Goal: Transaction & Acquisition: Subscribe to service/newsletter

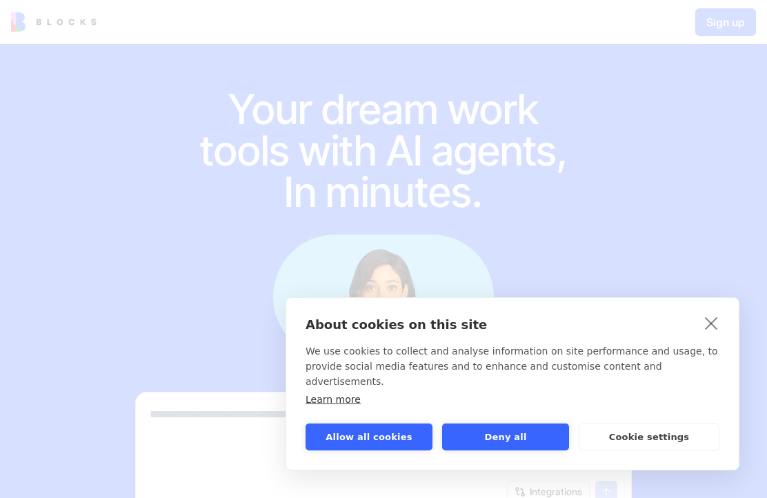
click at [370, 430] on button "Allow all cookies" at bounding box center [369, 437] width 127 height 27
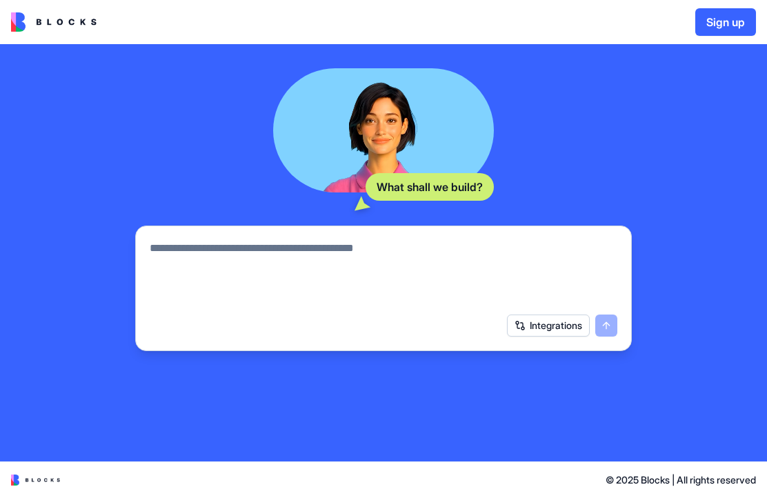
scroll to position [166, 0]
click at [545, 326] on button "Integrations" at bounding box center [548, 326] width 83 height 22
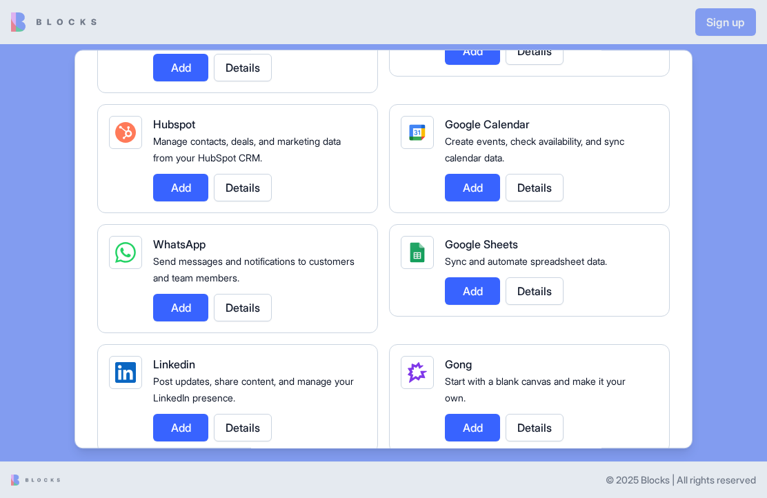
scroll to position [539, 0]
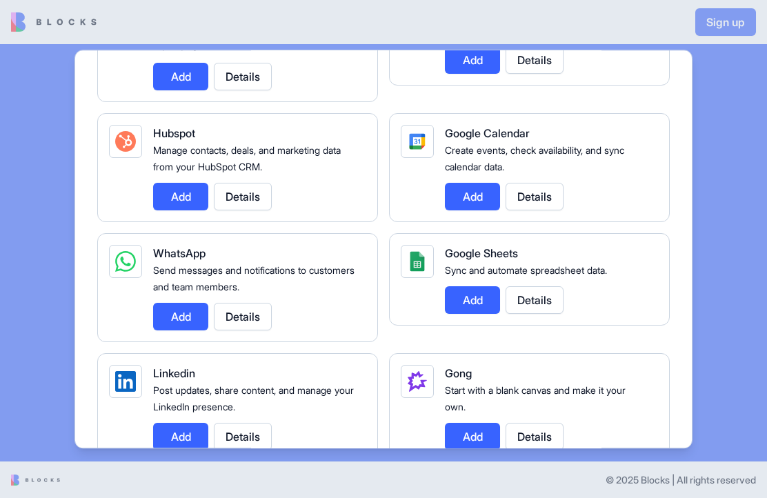
click at [177, 195] on button "Add" at bounding box center [180, 197] width 55 height 28
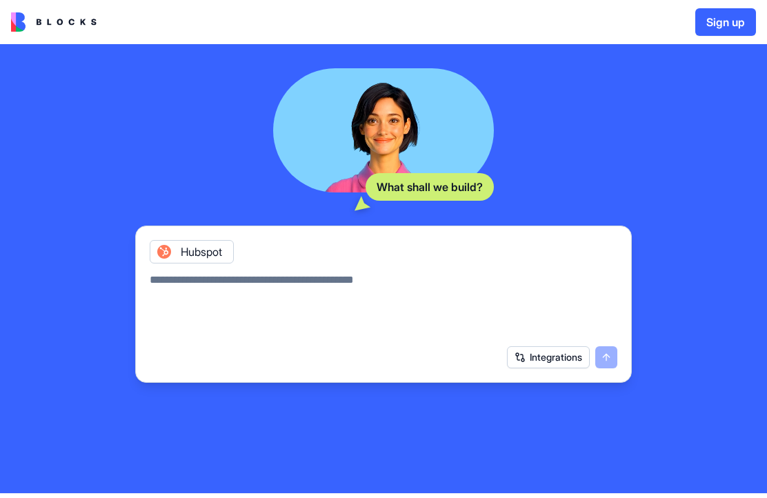
click at [500, 291] on textarea at bounding box center [384, 305] width 468 height 66
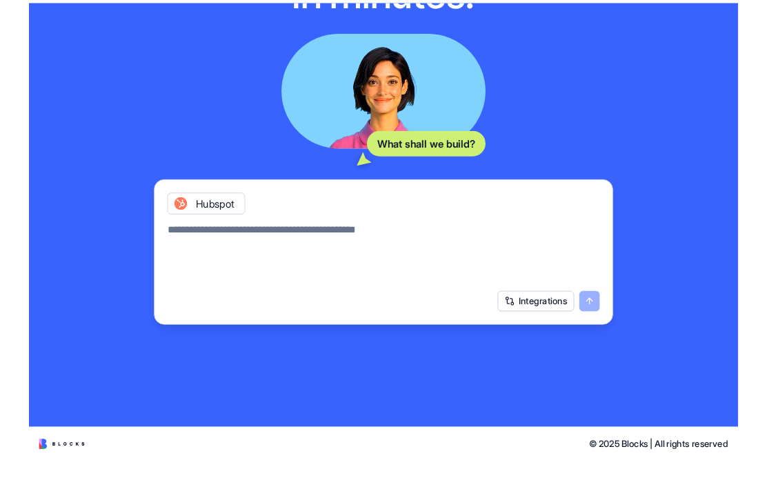
scroll to position [157, 0]
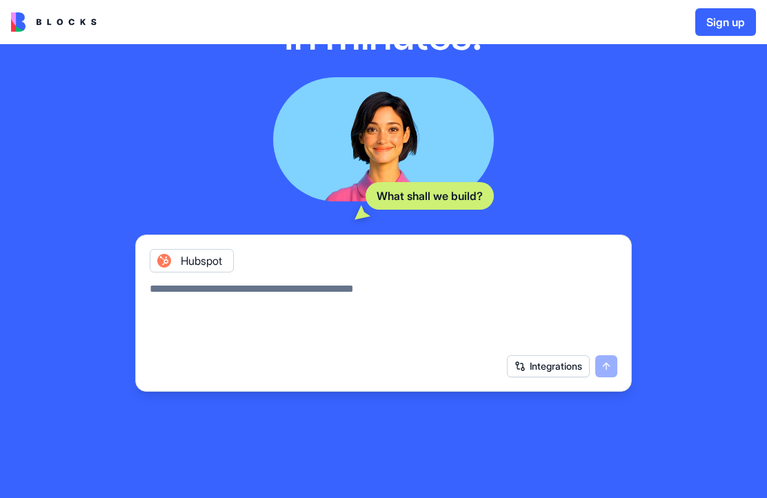
click at [52, 24] on img at bounding box center [54, 21] width 86 height 19
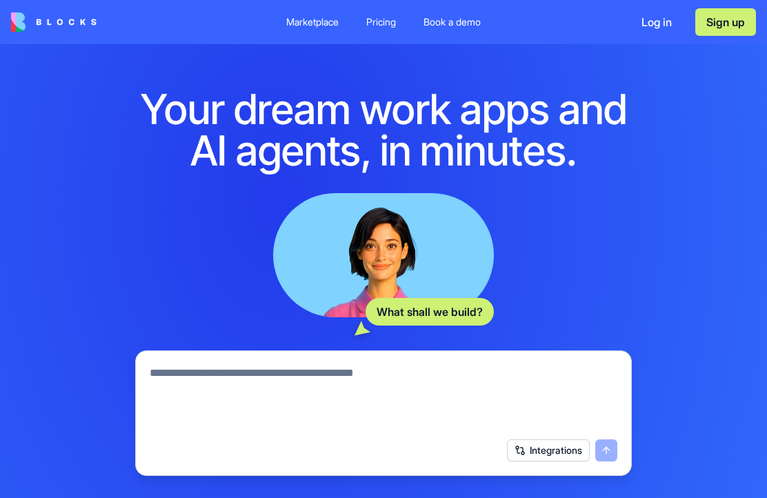
click at [379, 29] on link "Pricing" at bounding box center [381, 22] width 52 height 25
click at [372, 26] on div "Pricing" at bounding box center [381, 22] width 30 height 14
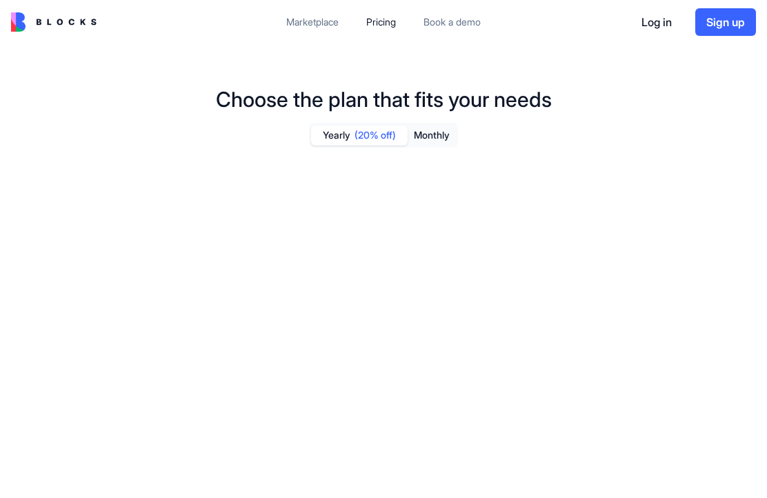
click at [379, 21] on div "Pricing" at bounding box center [381, 22] width 30 height 14
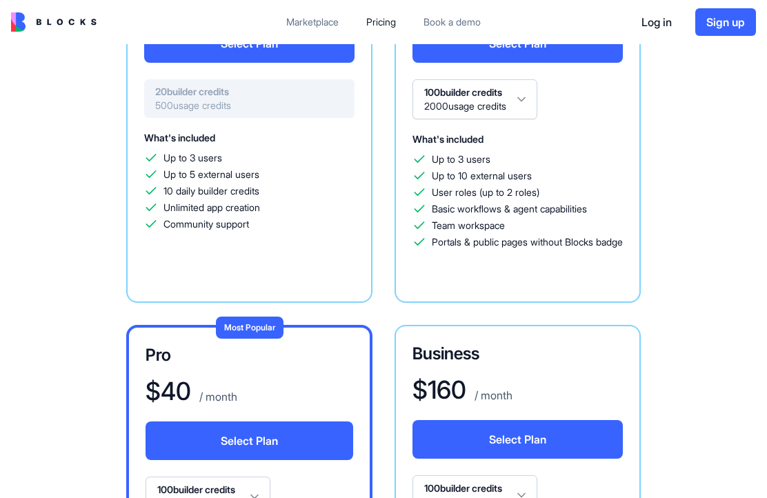
scroll to position [230, 0]
